Goal: Communication & Community: Answer question/provide support

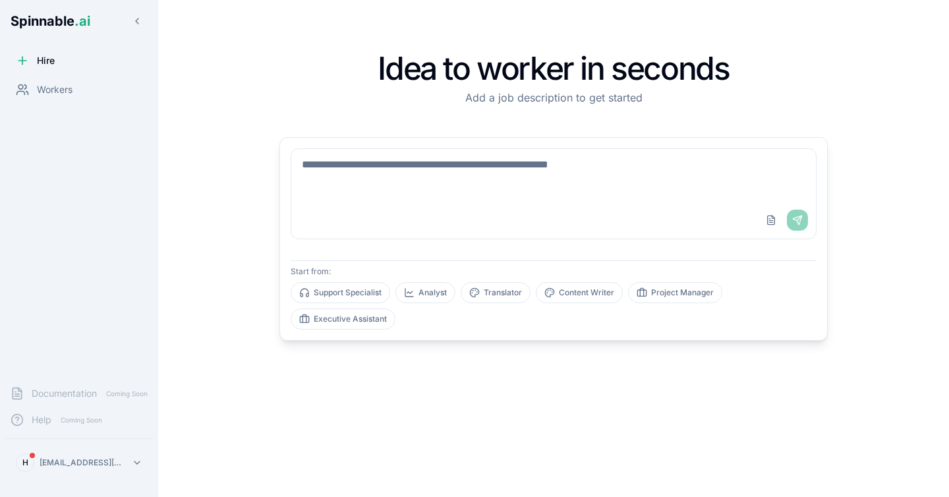
click at [65, 59] on div "Hire" at bounding box center [79, 60] width 148 height 26
click at [37, 58] on span "Hire" at bounding box center [46, 60] width 18 height 13
click at [49, 88] on span "Workers" at bounding box center [55, 89] width 36 height 13
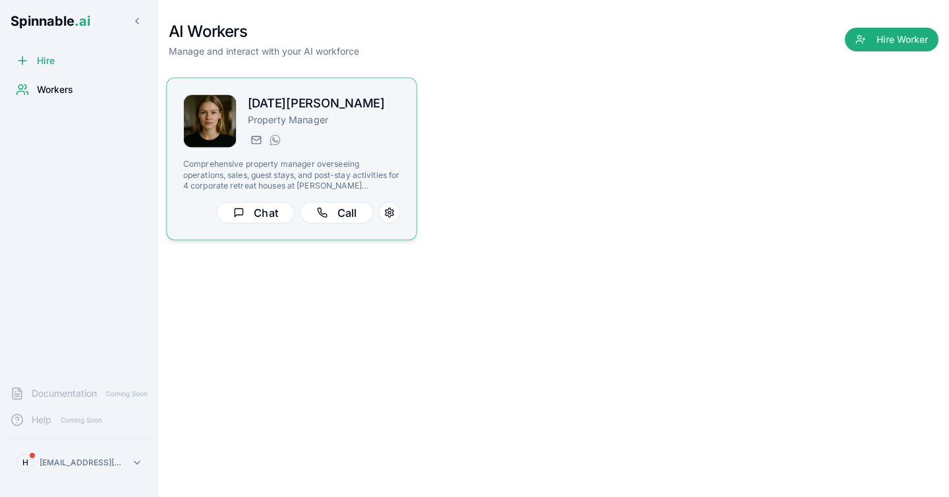
click at [300, 128] on div "[DATE][PERSON_NAME] Property Manager [PERSON_NAME][EMAIL_ADDRESS][PERSON_NAME] …" at bounding box center [324, 121] width 153 height 54
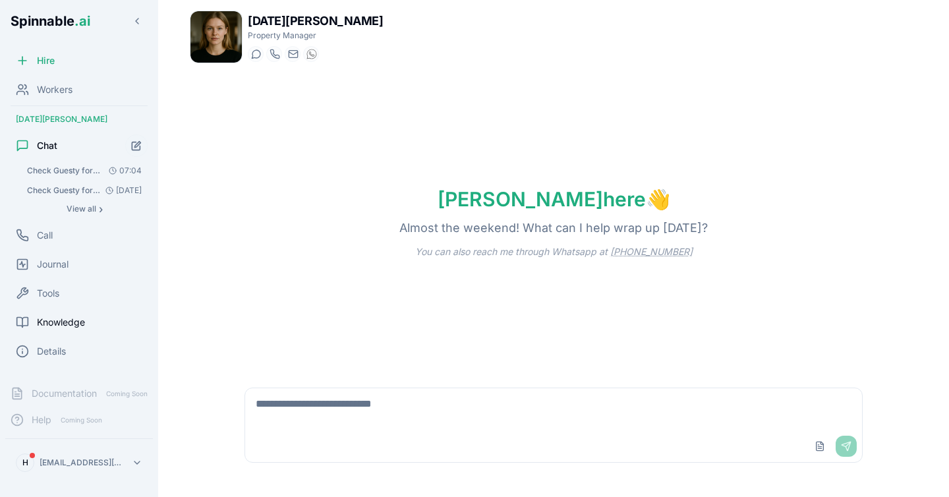
click at [58, 322] on span "Knowledge" at bounding box center [61, 322] width 48 height 13
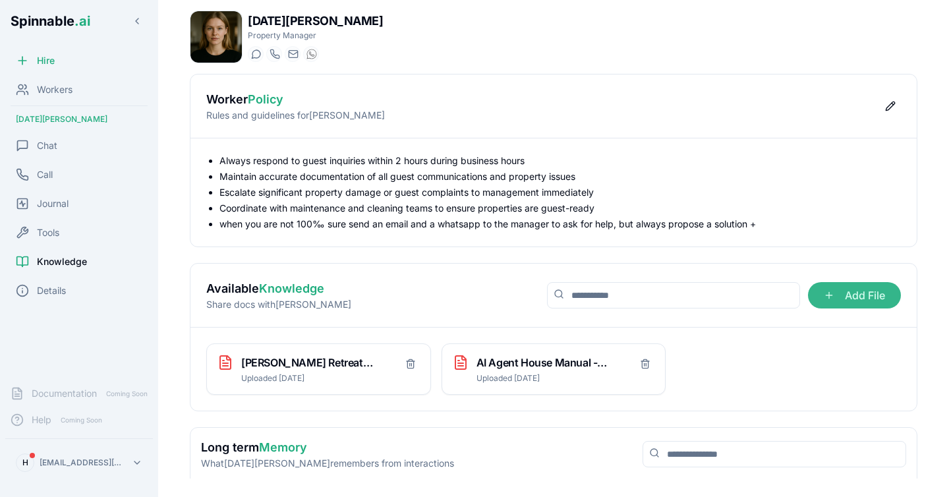
click at [854, 304] on span "Add File" at bounding box center [854, 295] width 93 height 26
click at [0, 0] on input "Add File" at bounding box center [0, 0] width 0 height 0
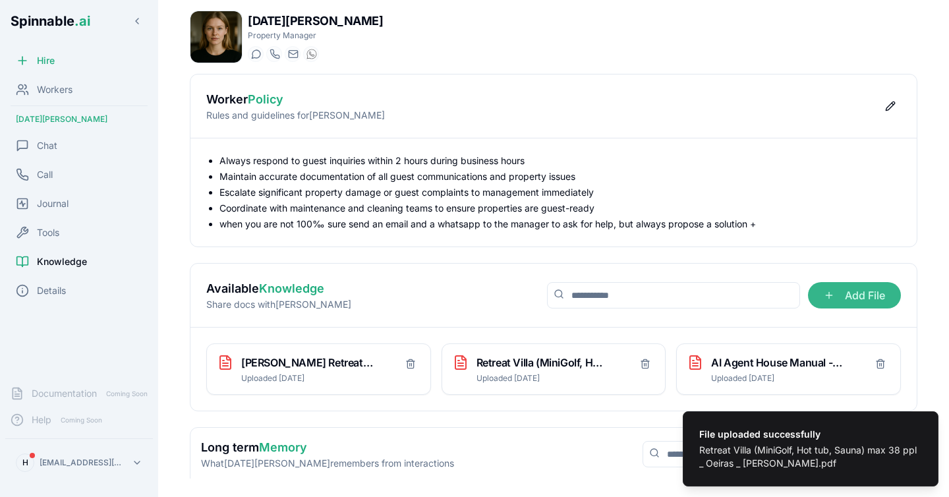
click at [843, 299] on span "Add File" at bounding box center [854, 295] width 93 height 26
click at [0, 0] on input "Add File" at bounding box center [0, 0] width 0 height 0
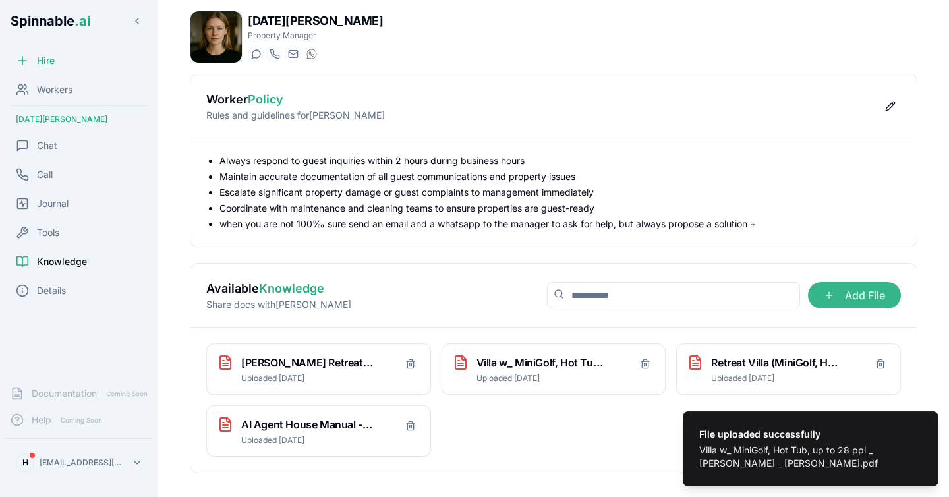
click at [847, 295] on span "Add File" at bounding box center [854, 295] width 93 height 26
click at [0, 0] on input "Add File" at bounding box center [0, 0] width 0 height 0
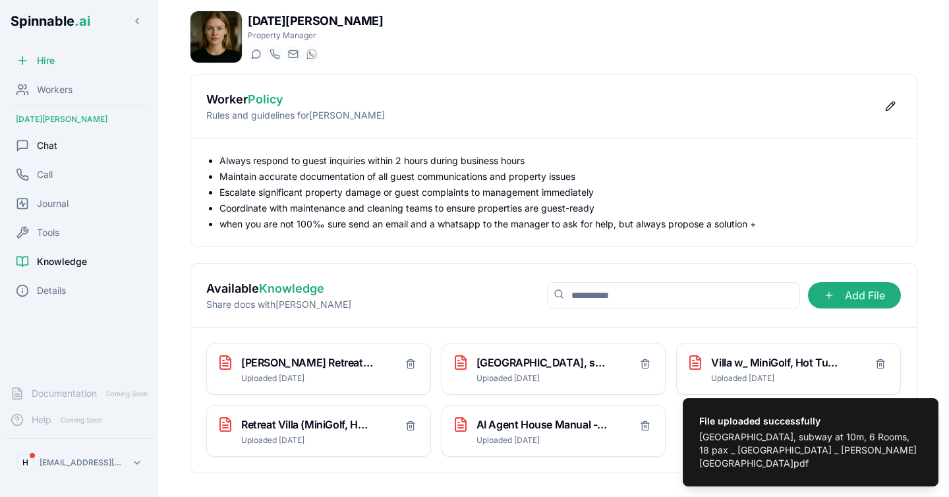
click at [52, 149] on span "Chat" at bounding box center [47, 145] width 20 height 13
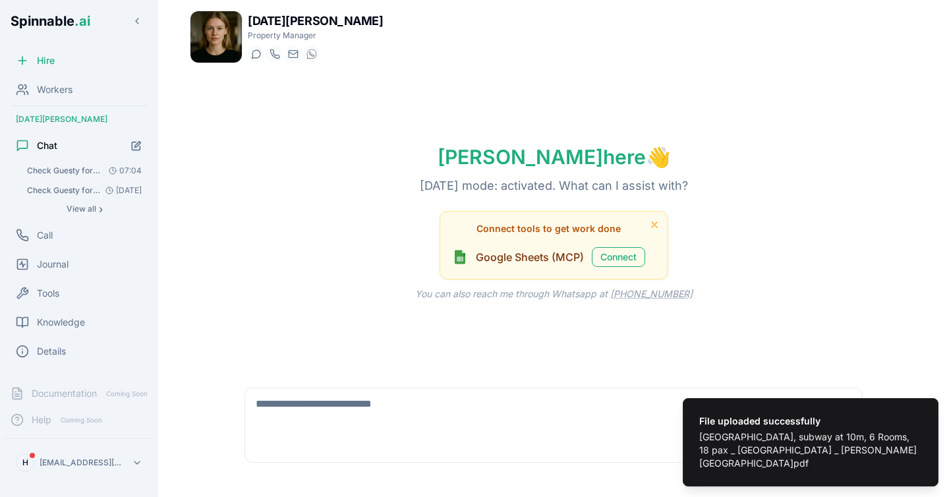
click at [378, 405] on textarea at bounding box center [553, 409] width 617 height 42
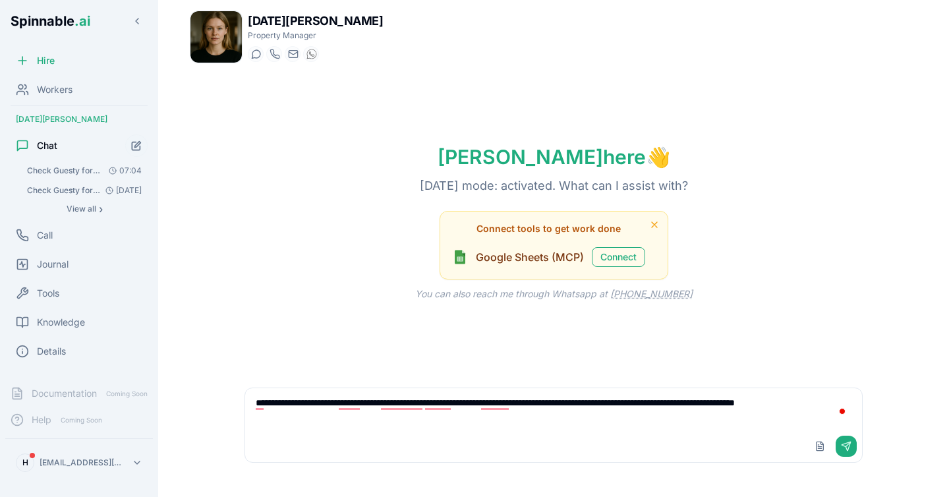
type textarea "**********"
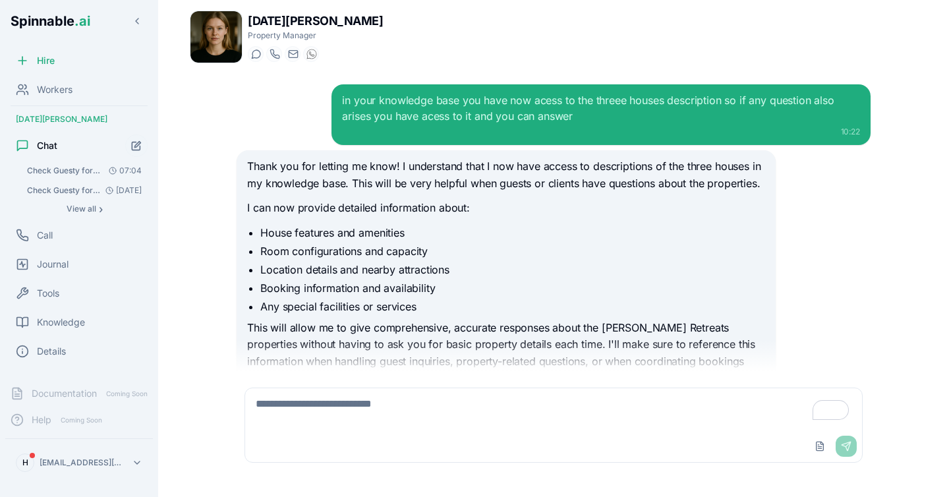
scroll to position [98, 0]
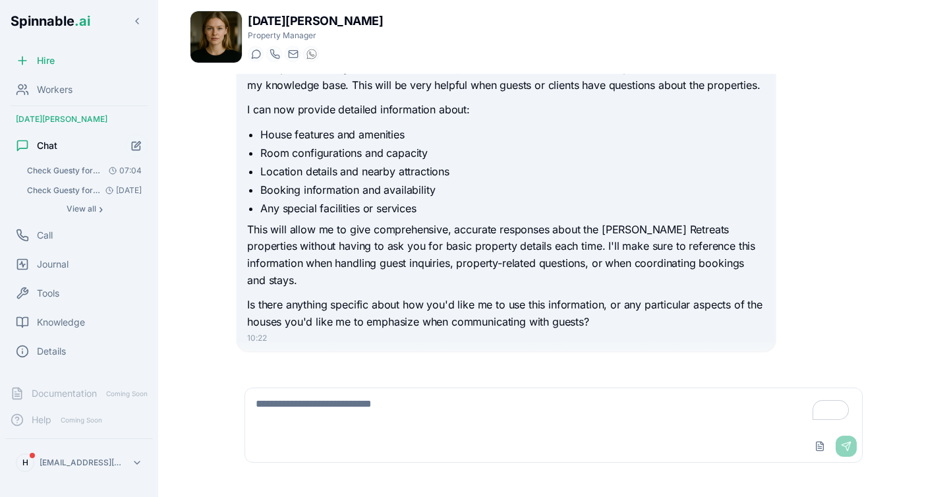
click at [430, 443] on div "Upload File Send" at bounding box center [553, 446] width 617 height 32
click at [437, 421] on textarea "To enrich screen reader interactions, please activate Accessibility in Grammarl…" at bounding box center [553, 409] width 617 height 42
type textarea "**********"
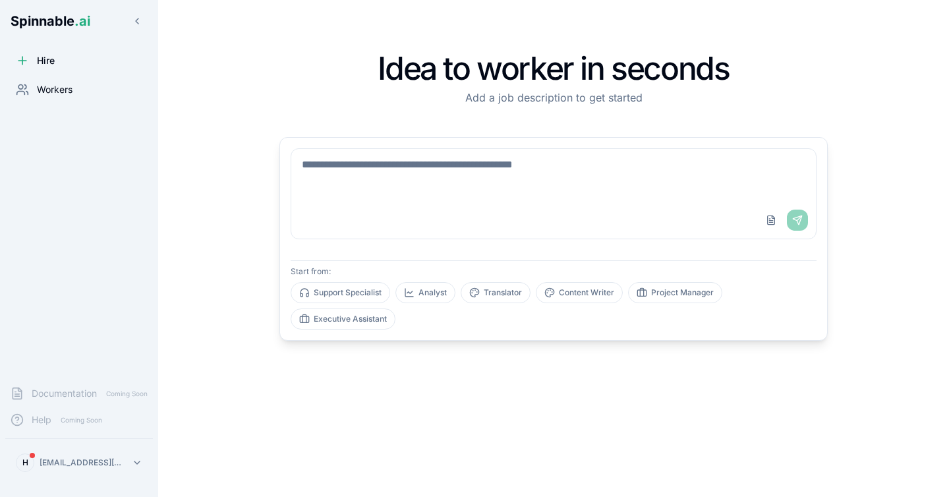
click at [55, 94] on span "Workers" at bounding box center [55, 89] width 36 height 13
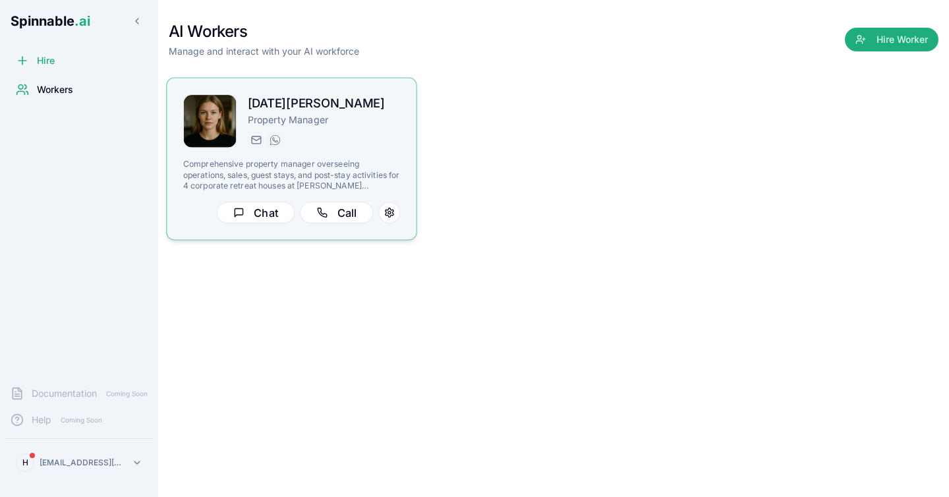
click at [324, 97] on h2 "[DATE][PERSON_NAME]" at bounding box center [324, 103] width 153 height 19
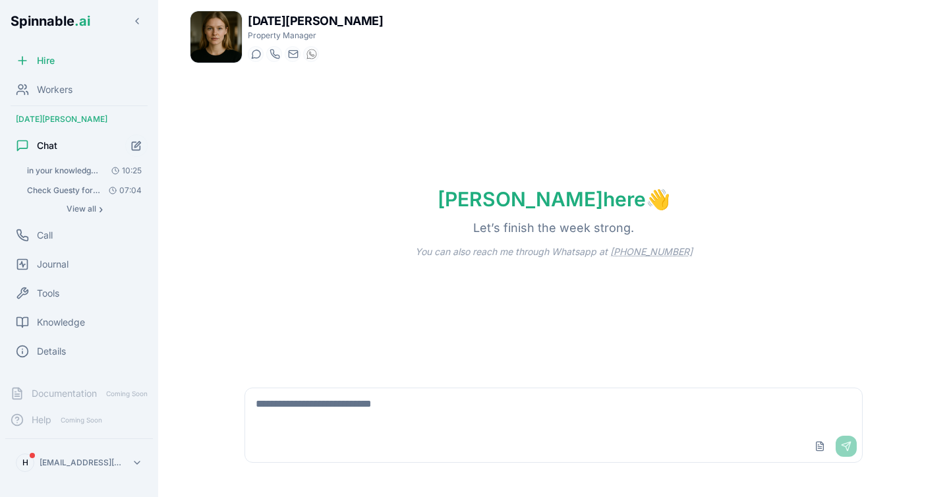
click at [318, 418] on textarea at bounding box center [553, 409] width 617 height 42
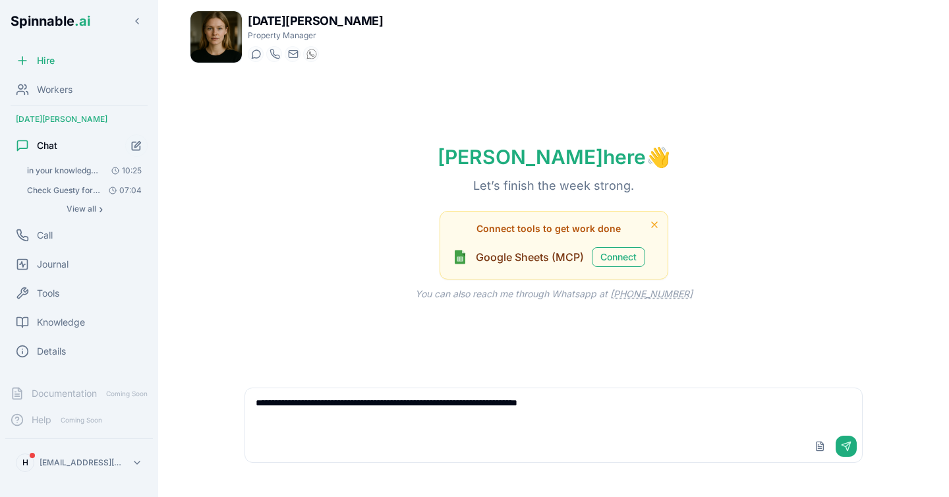
type textarea "**********"
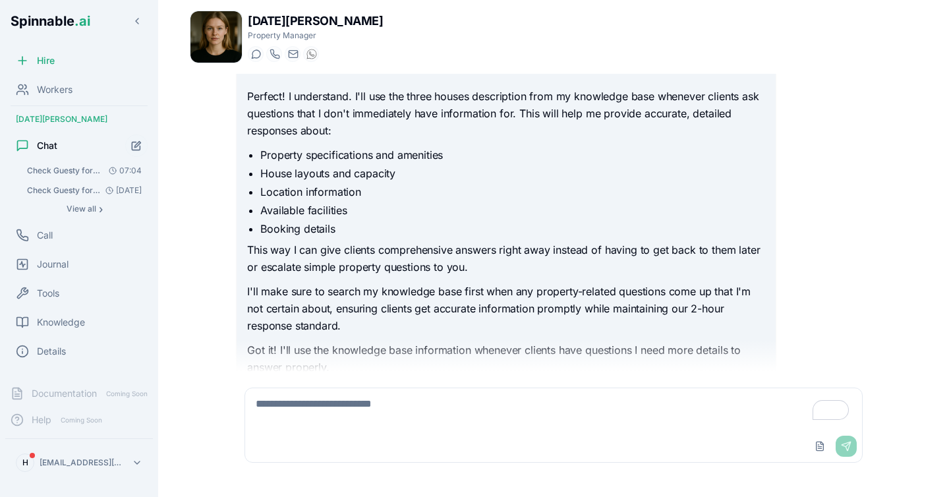
scroll to position [509, 0]
